Goal: Task Accomplishment & Management: Use online tool/utility

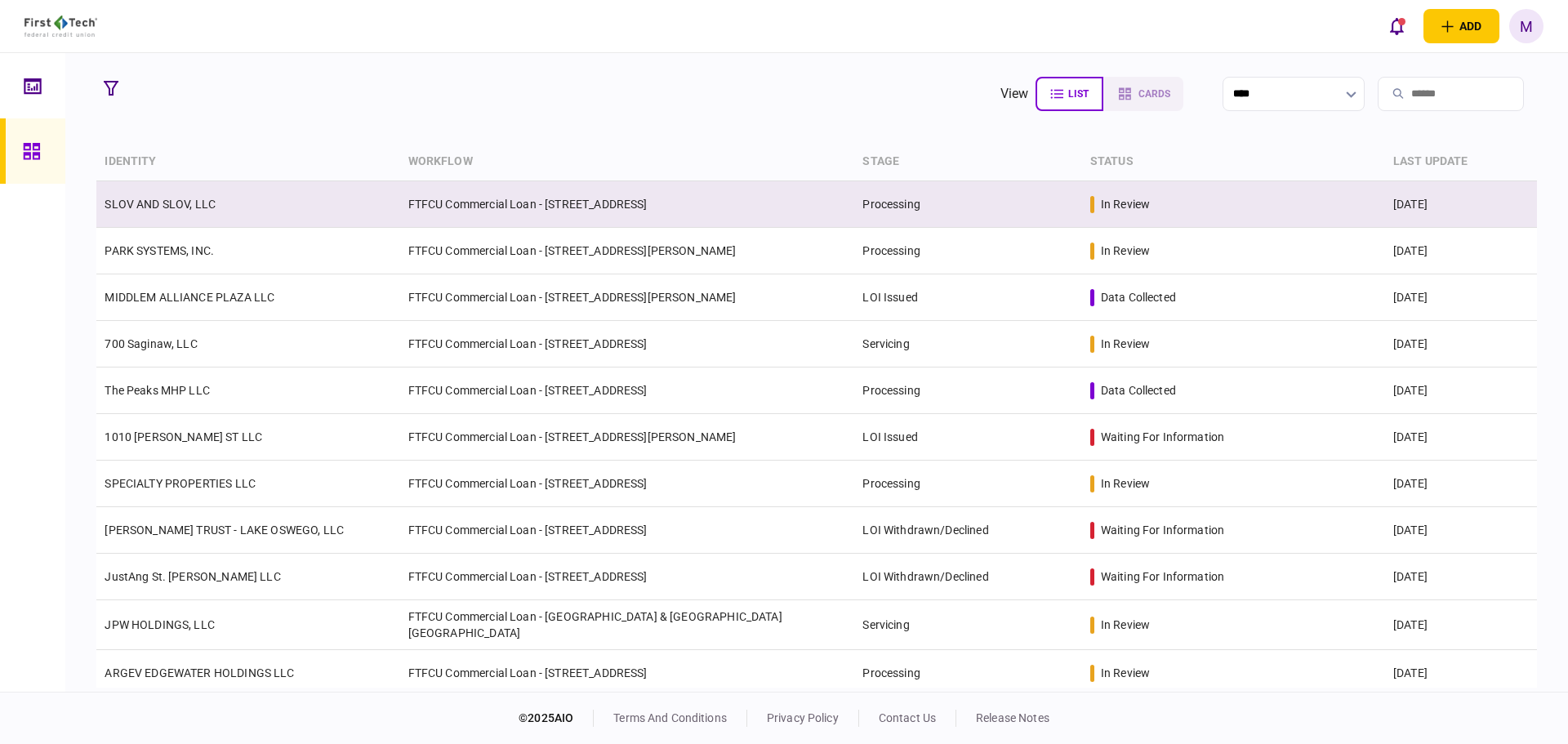
click at [375, 214] on td "SLOV AND SLOV, LLC" at bounding box center [248, 204] width 303 height 46
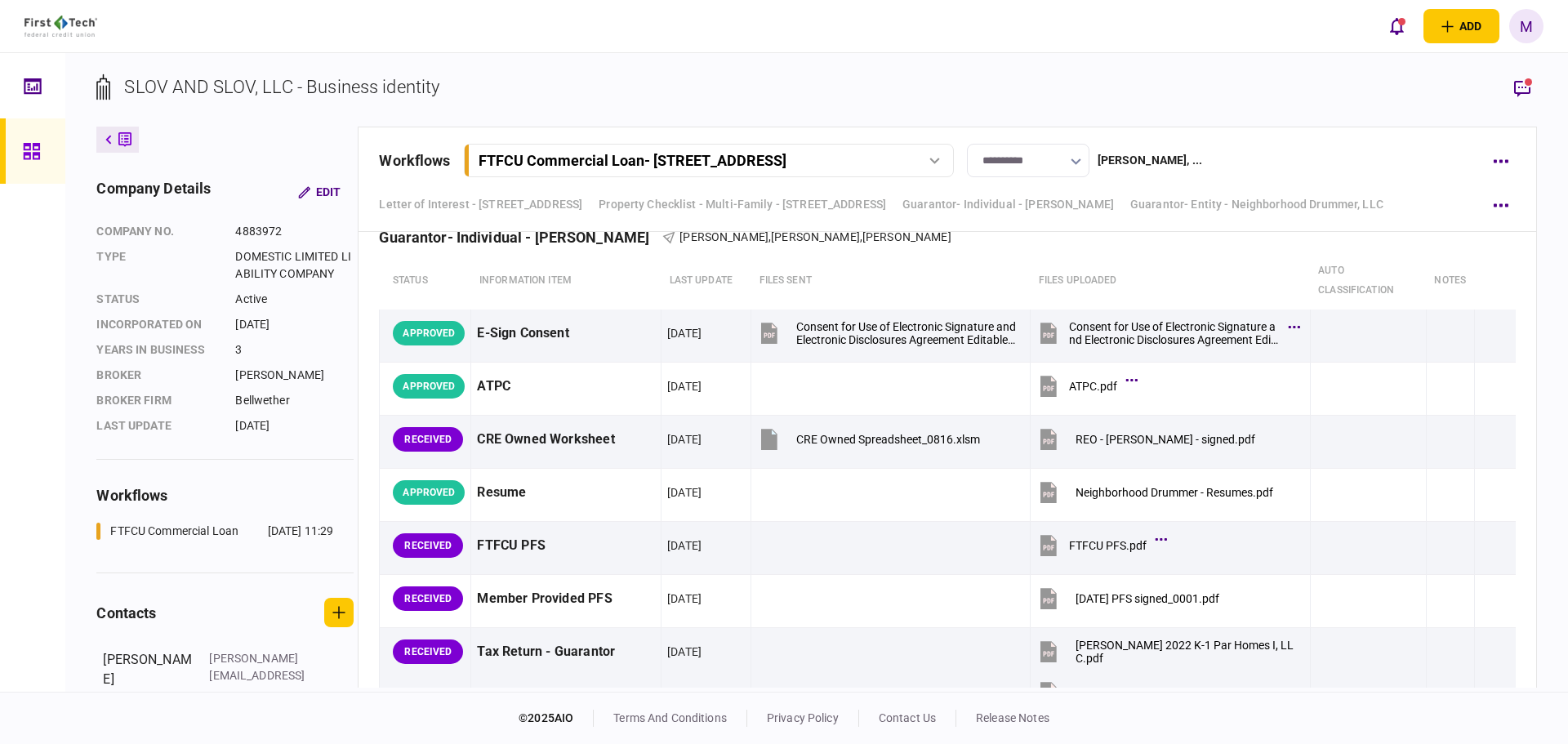
scroll to position [4483, 0]
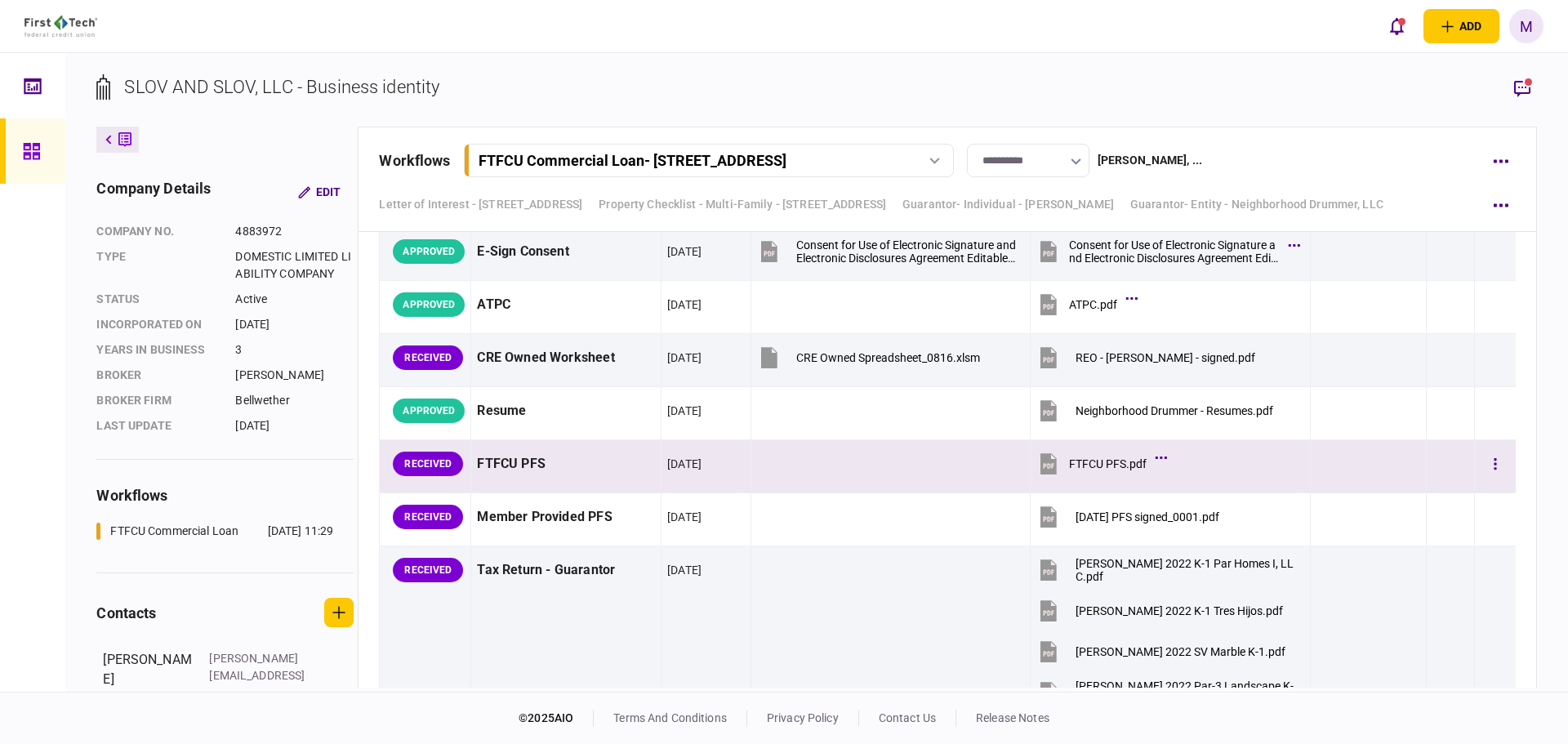
click at [1044, 470] on icon at bounding box center [1049, 464] width 17 height 21
click at [1481, 468] on button "button" at bounding box center [1496, 464] width 30 height 30
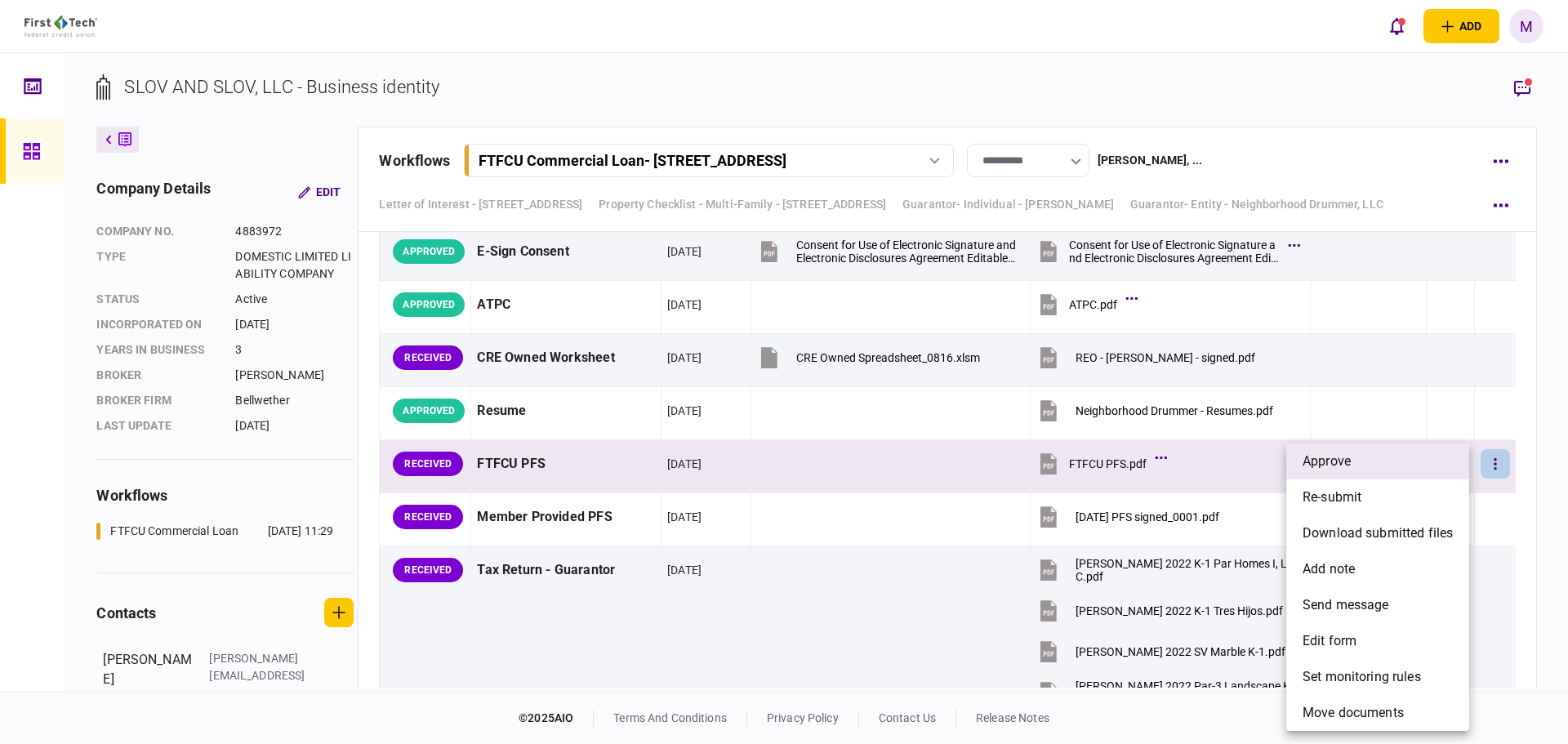
click at [1359, 454] on li "approve" at bounding box center [1378, 460] width 183 height 36
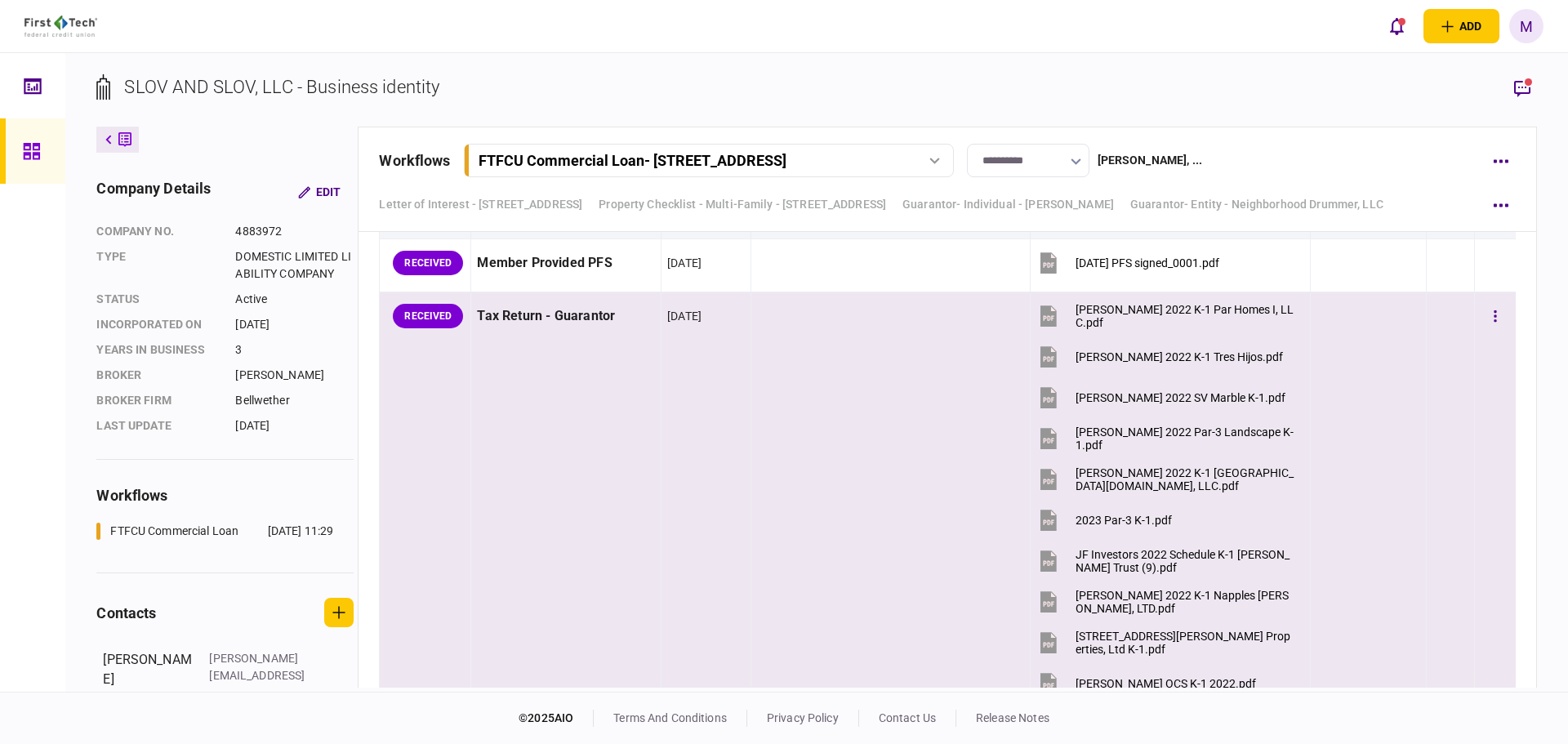
scroll to position [4673, 0]
